Goal: Transaction & Acquisition: Purchase product/service

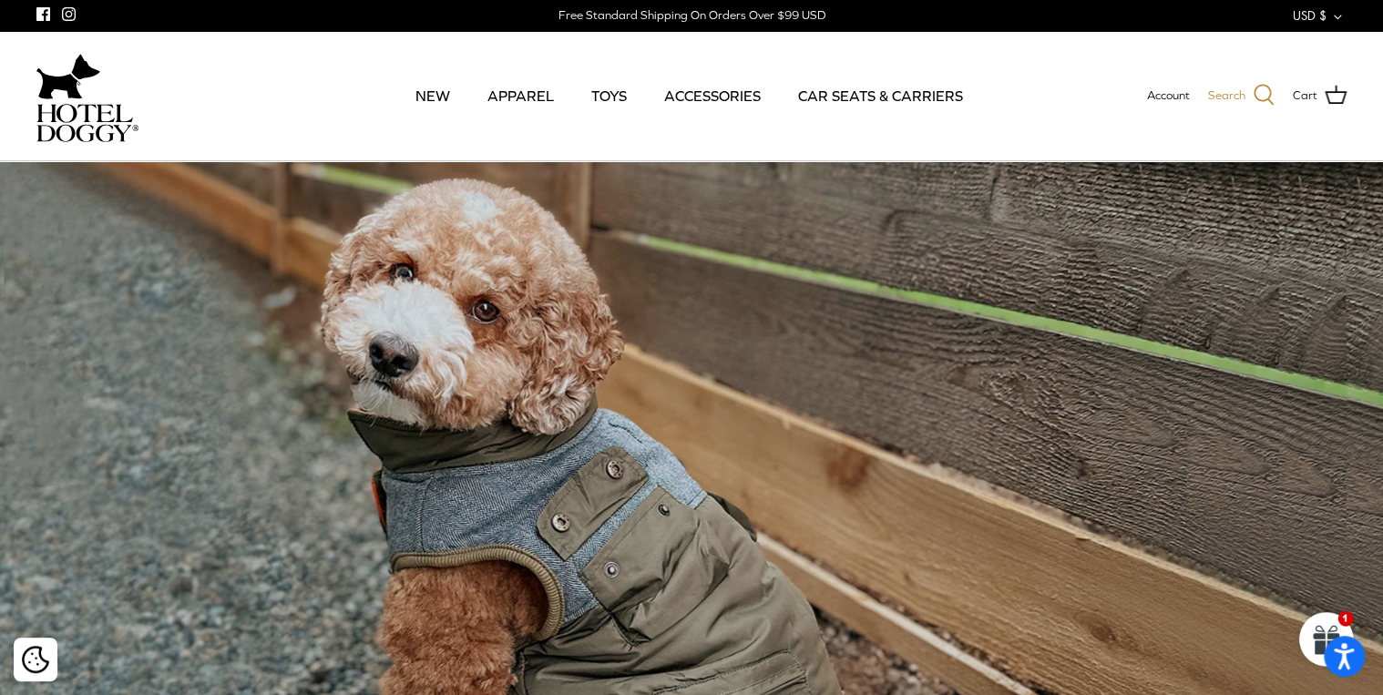
click at [1260, 97] on icon at bounding box center [1264, 95] width 22 height 22
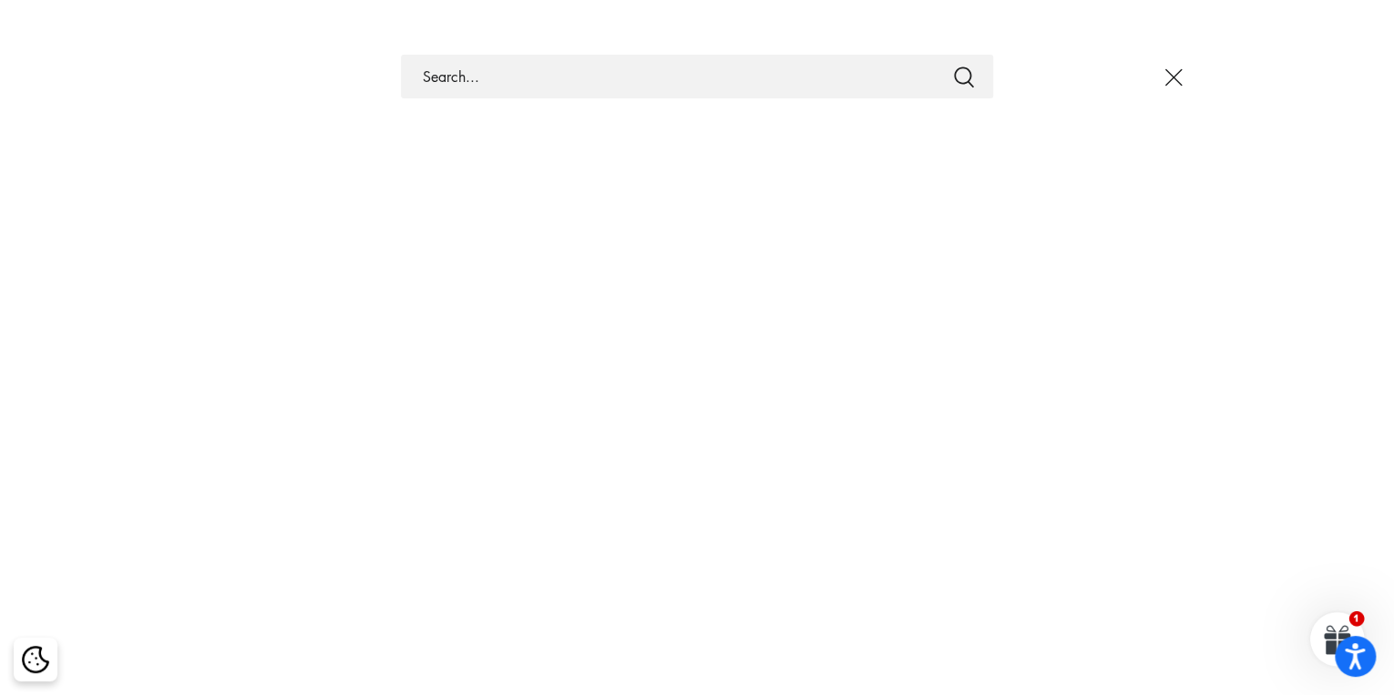
click at [588, 77] on input "Search Store" at bounding box center [697, 77] width 592 height 44
paste input "DS00978HD-BLACK-O/S"
type input "DS00978HD-BLACK-O/S"
click at [966, 82] on icon "Submit" at bounding box center [964, 77] width 20 height 21
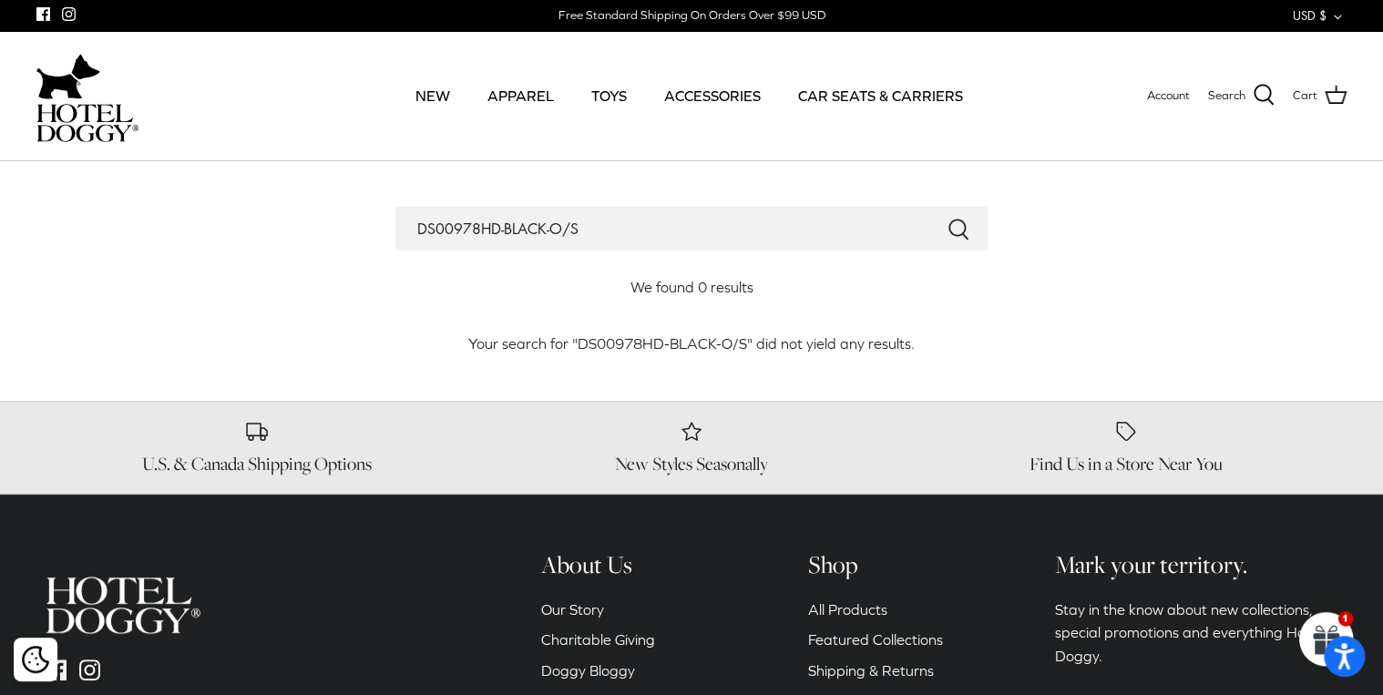
click at [1284, 321] on div "Search DS00978HD-BLACK-O/S We found 0 results" at bounding box center [691, 270] width 1275 height 126
click at [962, 230] on icon "Submit" at bounding box center [958, 230] width 22 height 22
click at [607, 233] on input "DS00978HD-BLACK-O/S" at bounding box center [691, 229] width 592 height 44
drag, startPoint x: 0, startPoint y: 0, endPoint x: 485, endPoint y: 227, distance: 535.1
click at [414, 227] on input "DS00978HD-BLACK-O/S" at bounding box center [691, 229] width 592 height 44
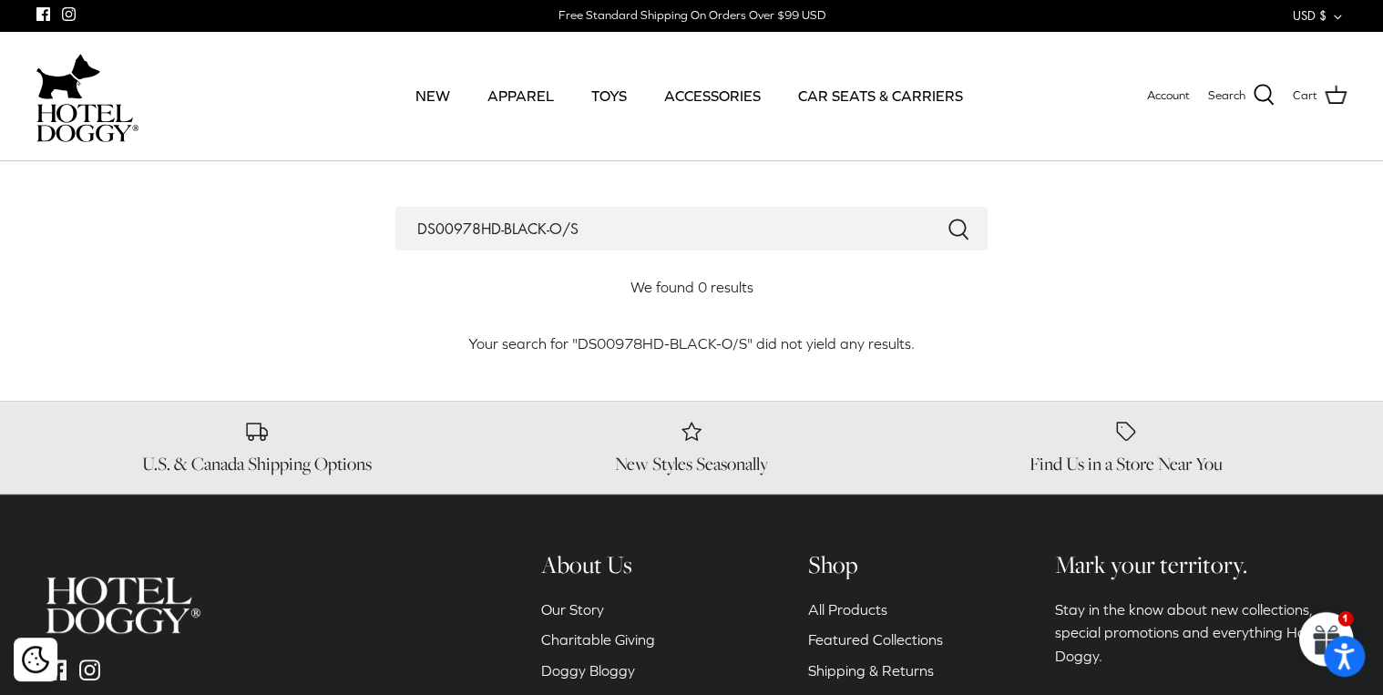
paste input "Hotel Doggy Deluxe Car Seat & Carrier"
type input "Hotel Doggy Deluxe Car Seat & Carrier"
click at [962, 227] on icon "Submit" at bounding box center [958, 230] width 22 height 22
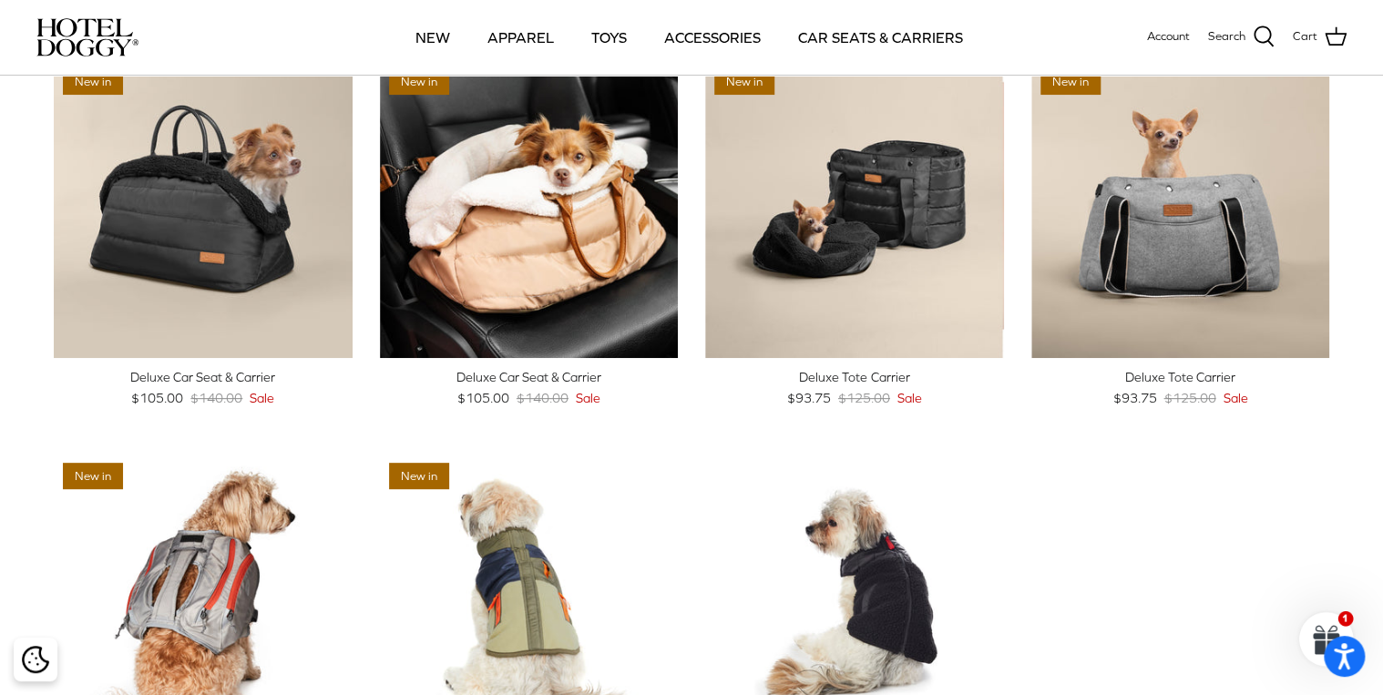
scroll to position [73, 0]
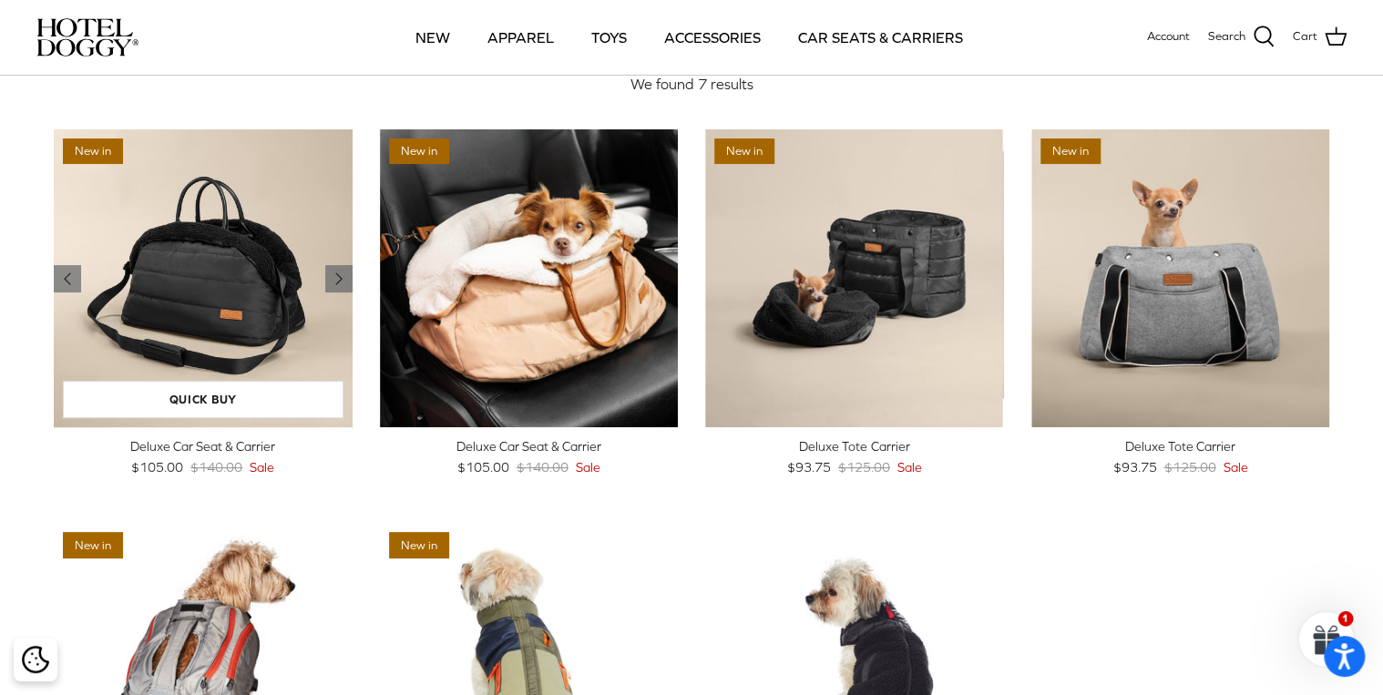
click at [208, 331] on img "Deluxe Car Seat & Carrier" at bounding box center [203, 278] width 299 height 299
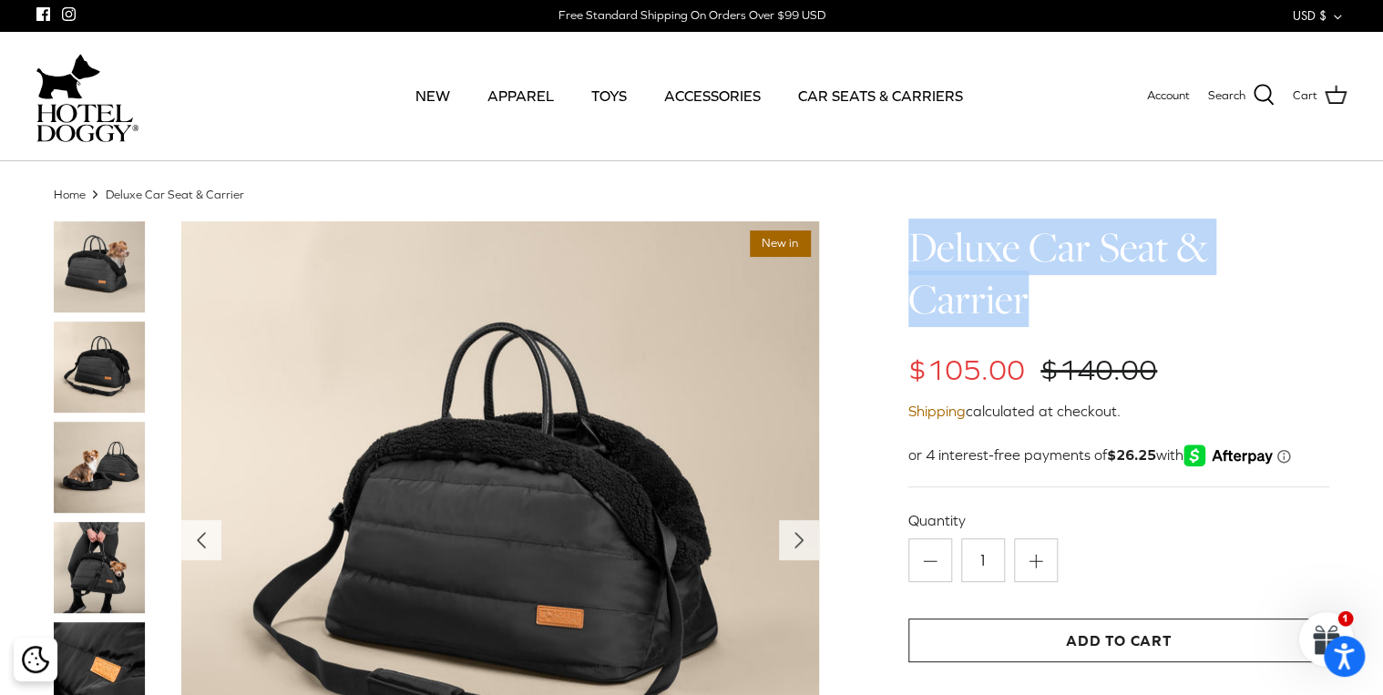
drag, startPoint x: 912, startPoint y: 249, endPoint x: 1040, endPoint y: 299, distance: 137.9
click at [1040, 299] on h1 "Deluxe Car Seat & Carrier" at bounding box center [1118, 273] width 421 height 105
copy h1 "Deluxe Car Seat & Carrier"
click at [1319, 325] on h1 "Deluxe Car Seat & Carrier" at bounding box center [1118, 273] width 421 height 105
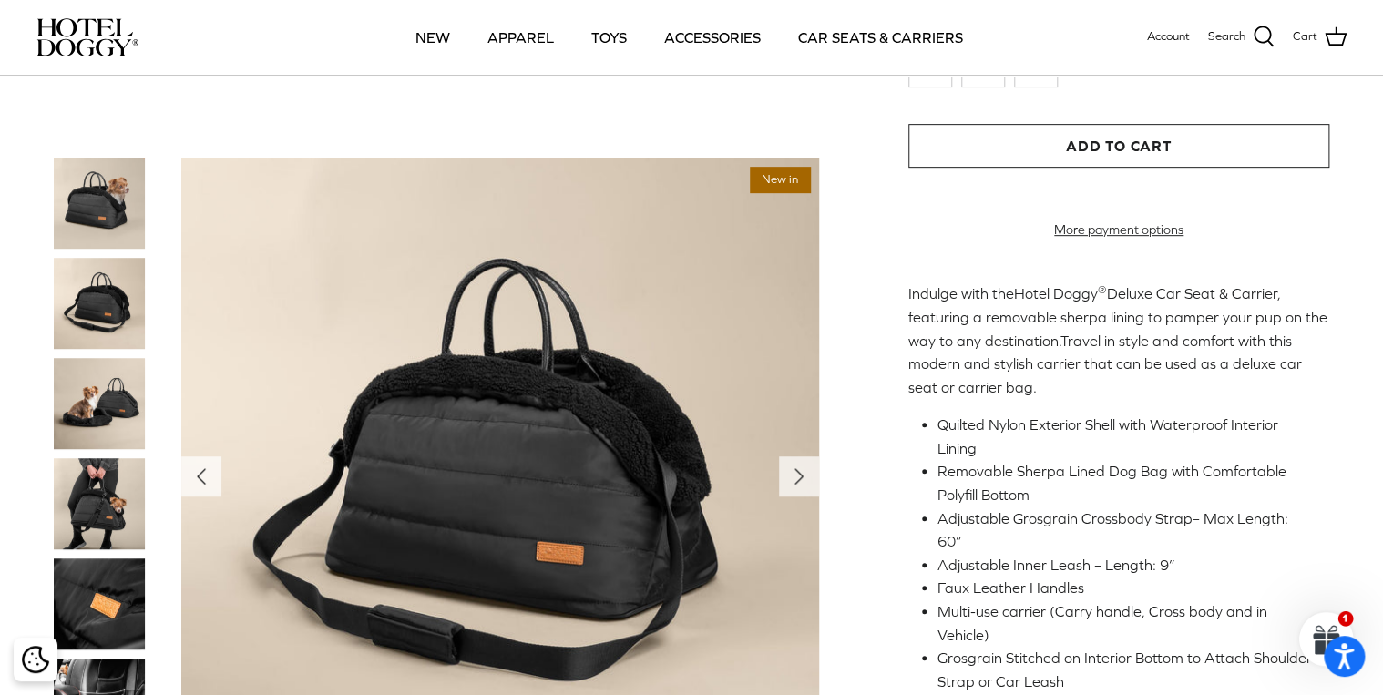
scroll to position [510, 0]
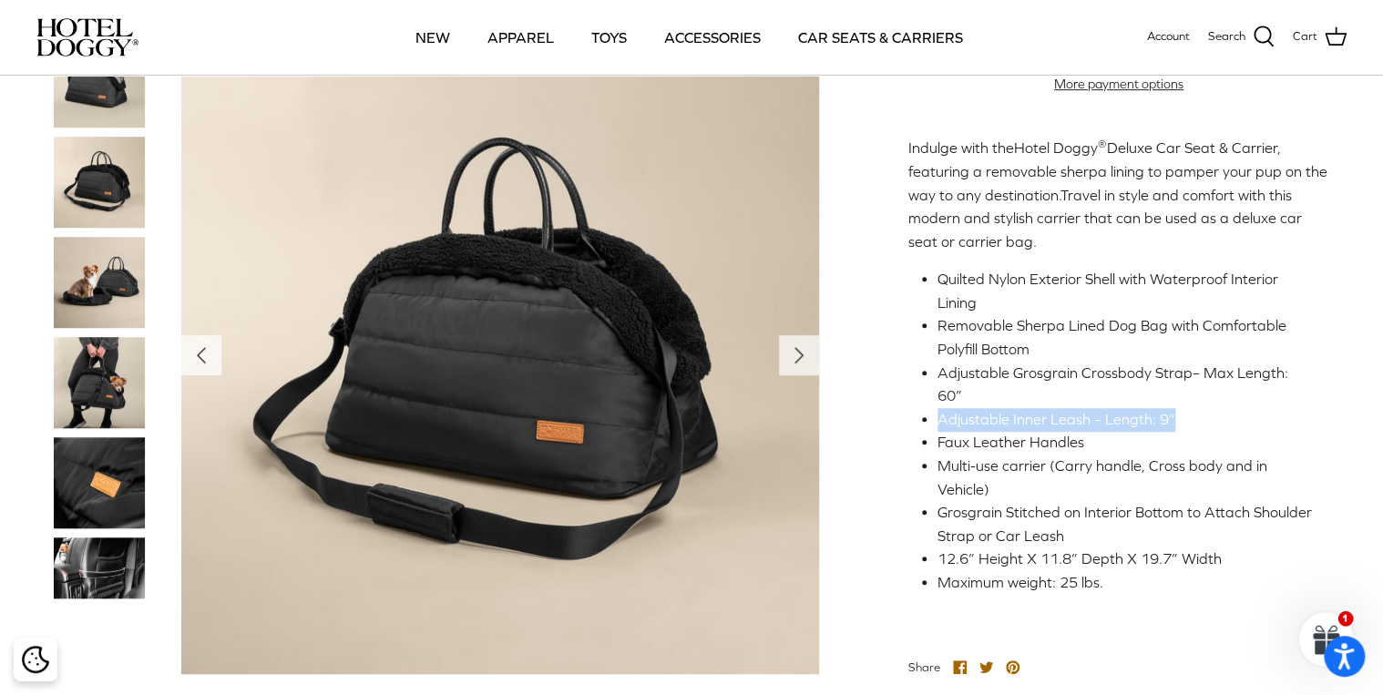
drag, startPoint x: 939, startPoint y: 417, endPoint x: 1166, endPoint y: 414, distance: 226.9
click at [1166, 414] on li "Adjustable Inner Leash – Length: 9”" at bounding box center [1125, 420] width 377 height 24
copy li "Adjustable Inner Leash – Length: 9”"
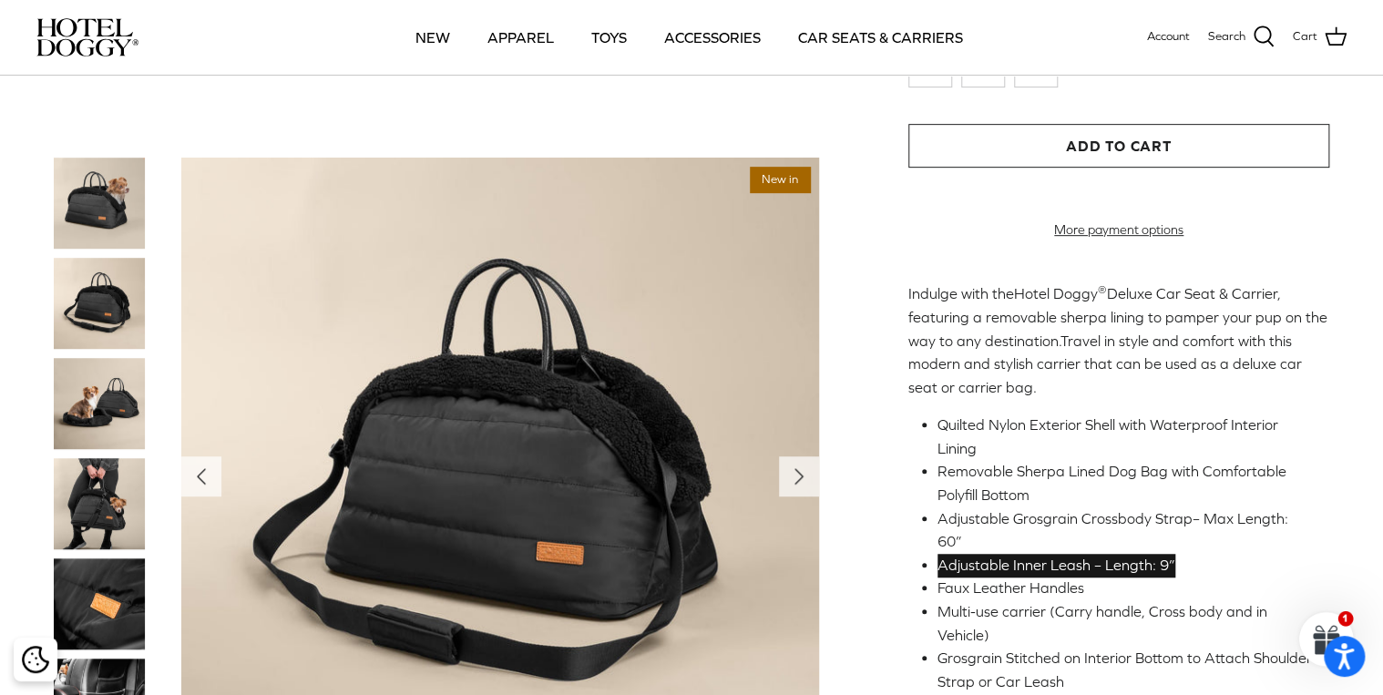
scroll to position [437, 0]
